Goal: Check status: Check status

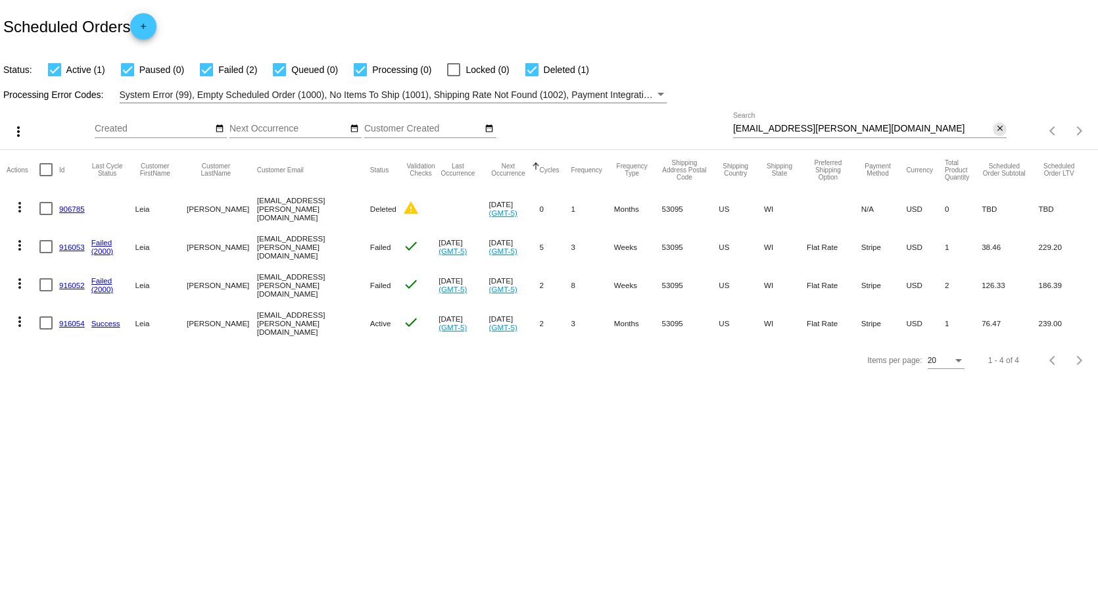
click at [1005, 128] on button "close" at bounding box center [1000, 129] width 14 height 14
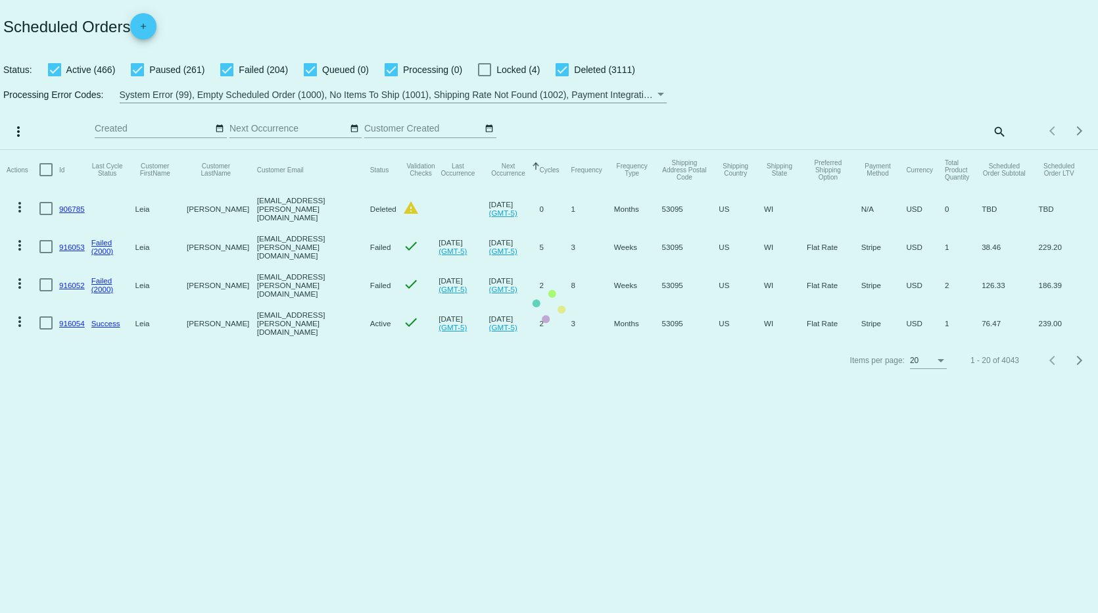
click at [995, 150] on mat-table "Actions Id Last Cycle Status Customer FirstName Customer LastName Customer Emai…" at bounding box center [549, 246] width 1098 height 192
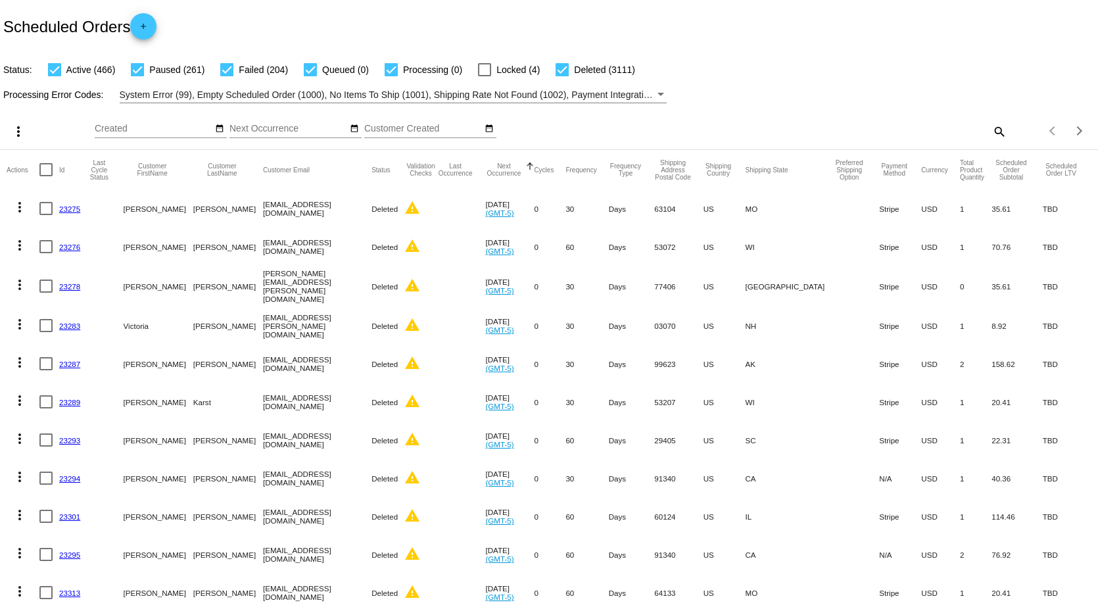
click at [991, 132] on mat-icon "search" at bounding box center [999, 131] width 16 height 20
paste input "[PERSON_NAME][EMAIL_ADDRESS][PERSON_NAME][DOMAIN_NAME]"
type input "[PERSON_NAME][EMAIL_ADDRESS][PERSON_NAME][DOMAIN_NAME]"
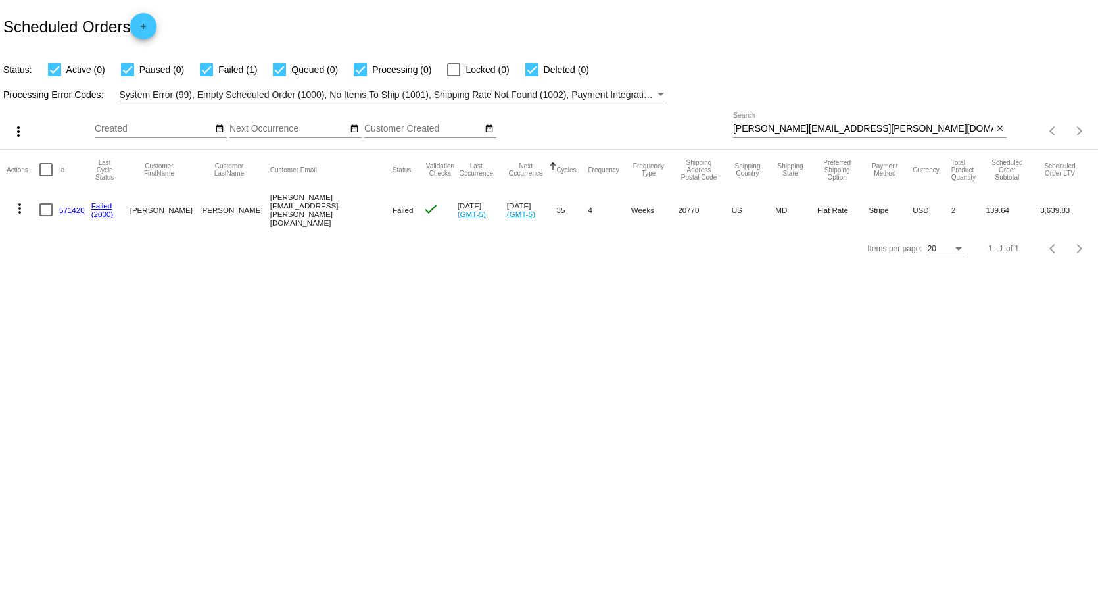
click at [68, 208] on link "571420" at bounding box center [72, 210] width 26 height 9
click at [76, 209] on link "571420" at bounding box center [72, 210] width 26 height 9
